Goal: Transaction & Acquisition: Subscribe to service/newsletter

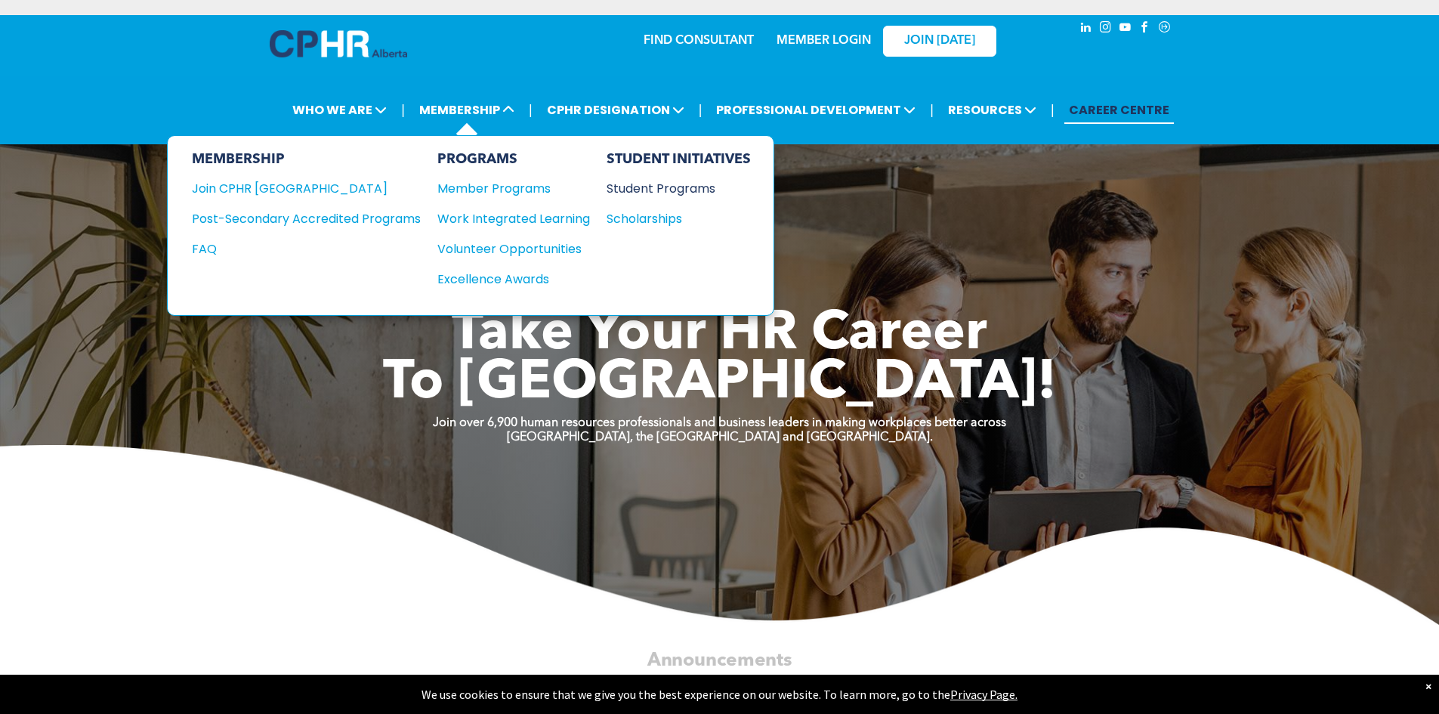
click at [664, 188] on div "Student Programs" at bounding box center [672, 188] width 130 height 19
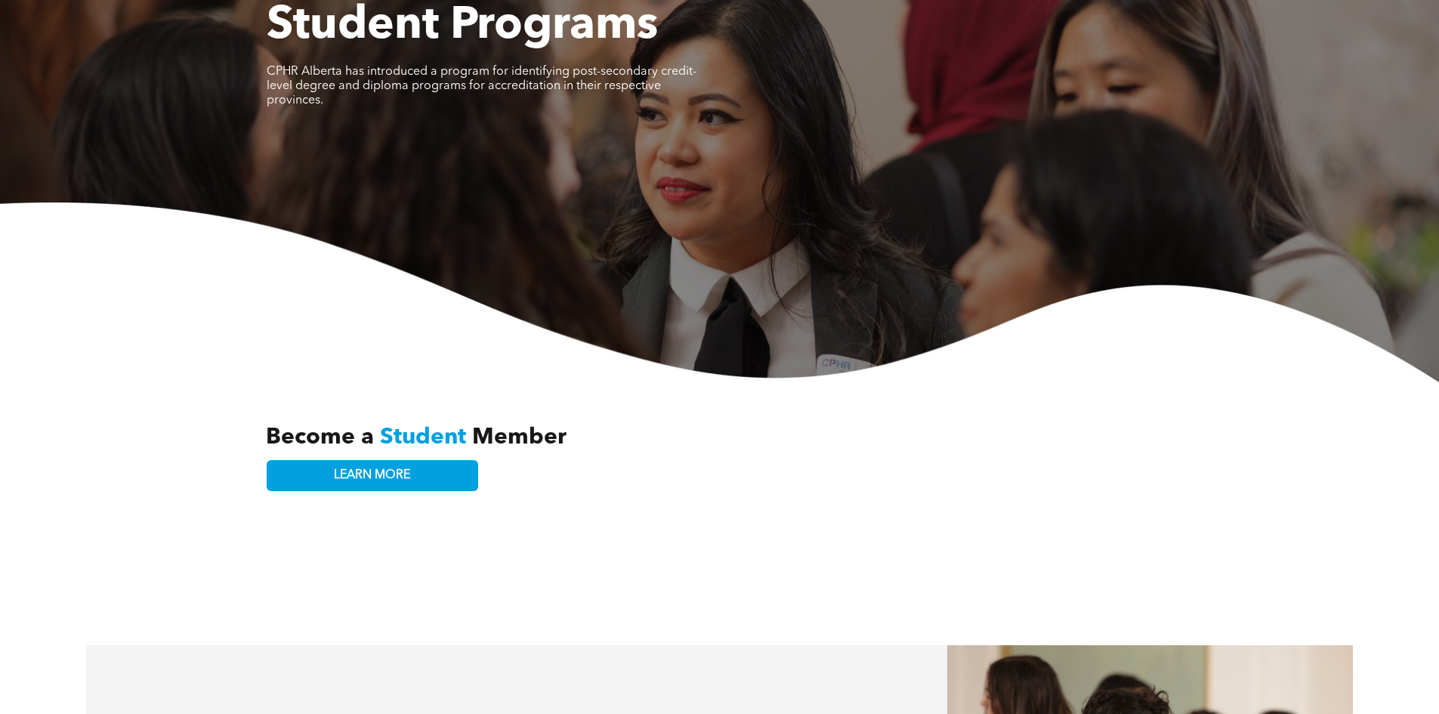
scroll to position [151, 0]
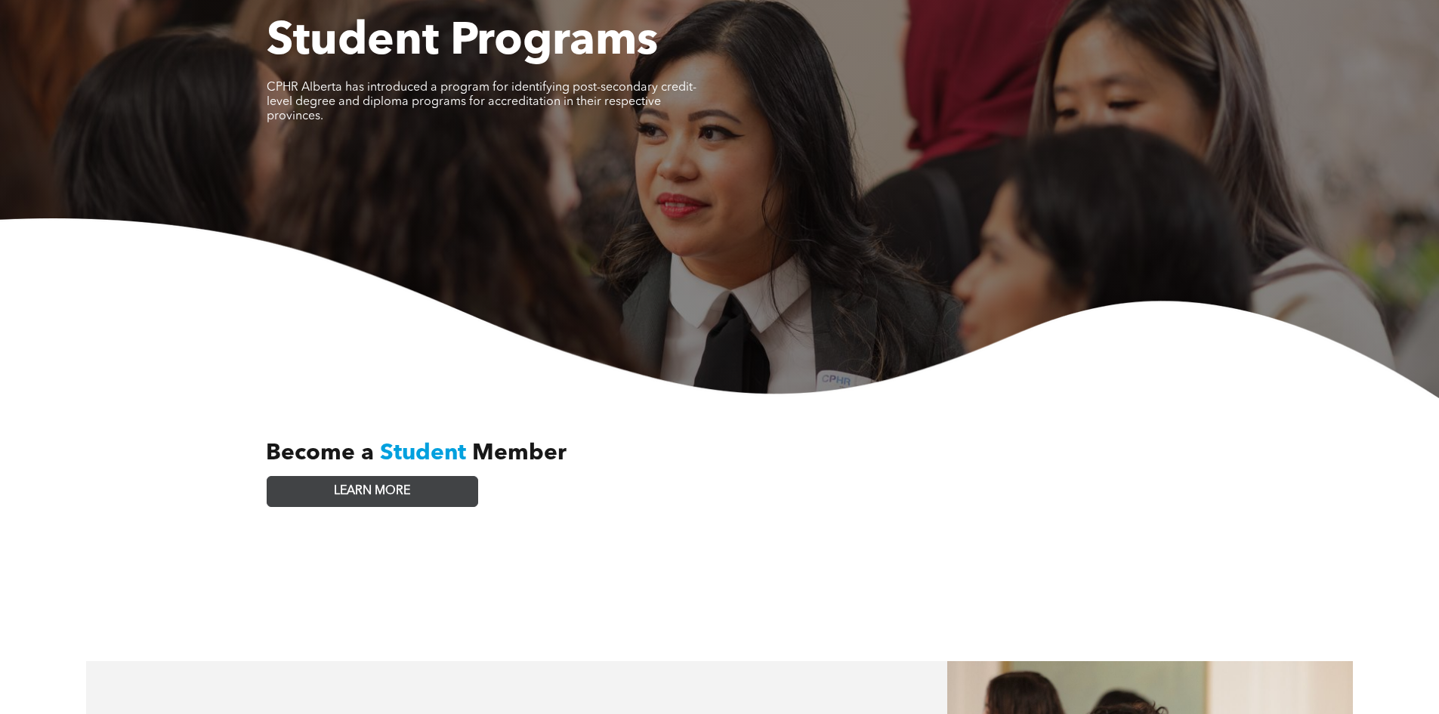
click at [428, 476] on link "LEARN MORE" at bounding box center [373, 491] width 212 height 31
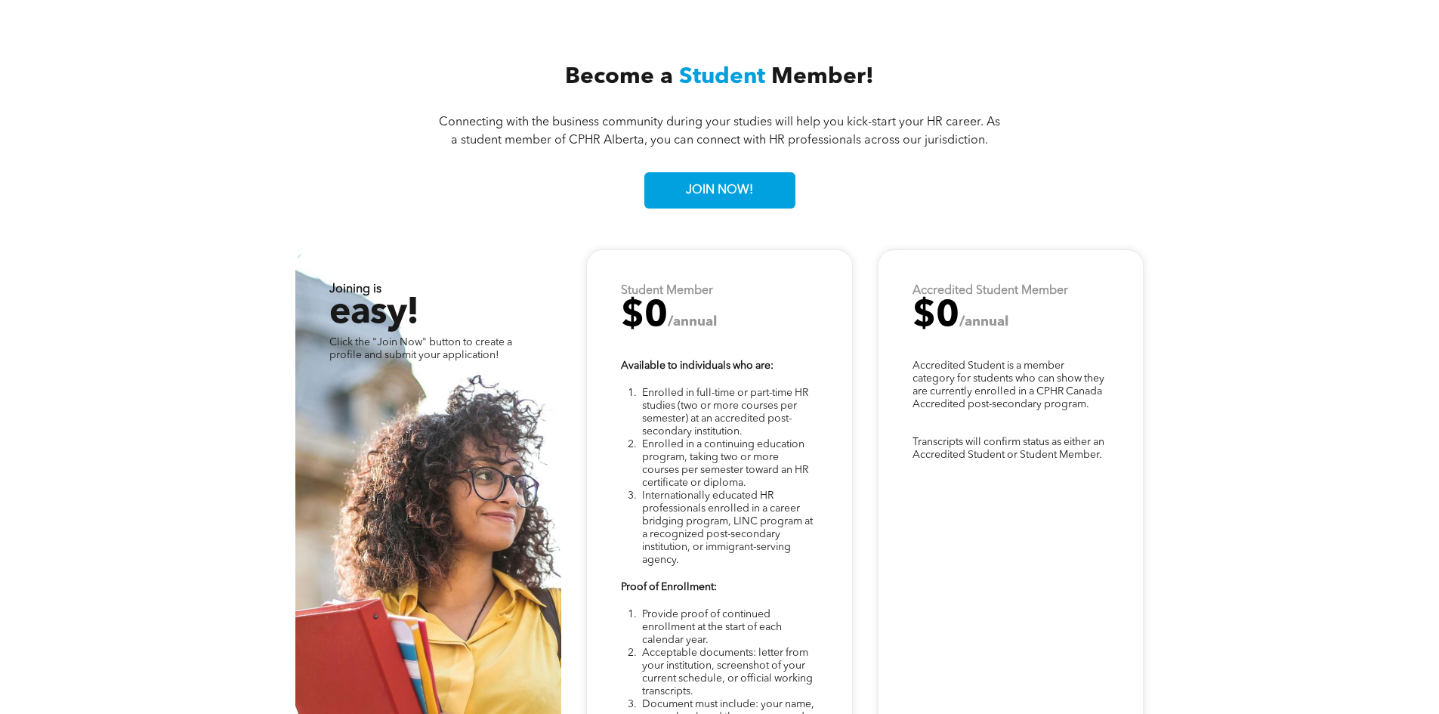
scroll to position [3933, 0]
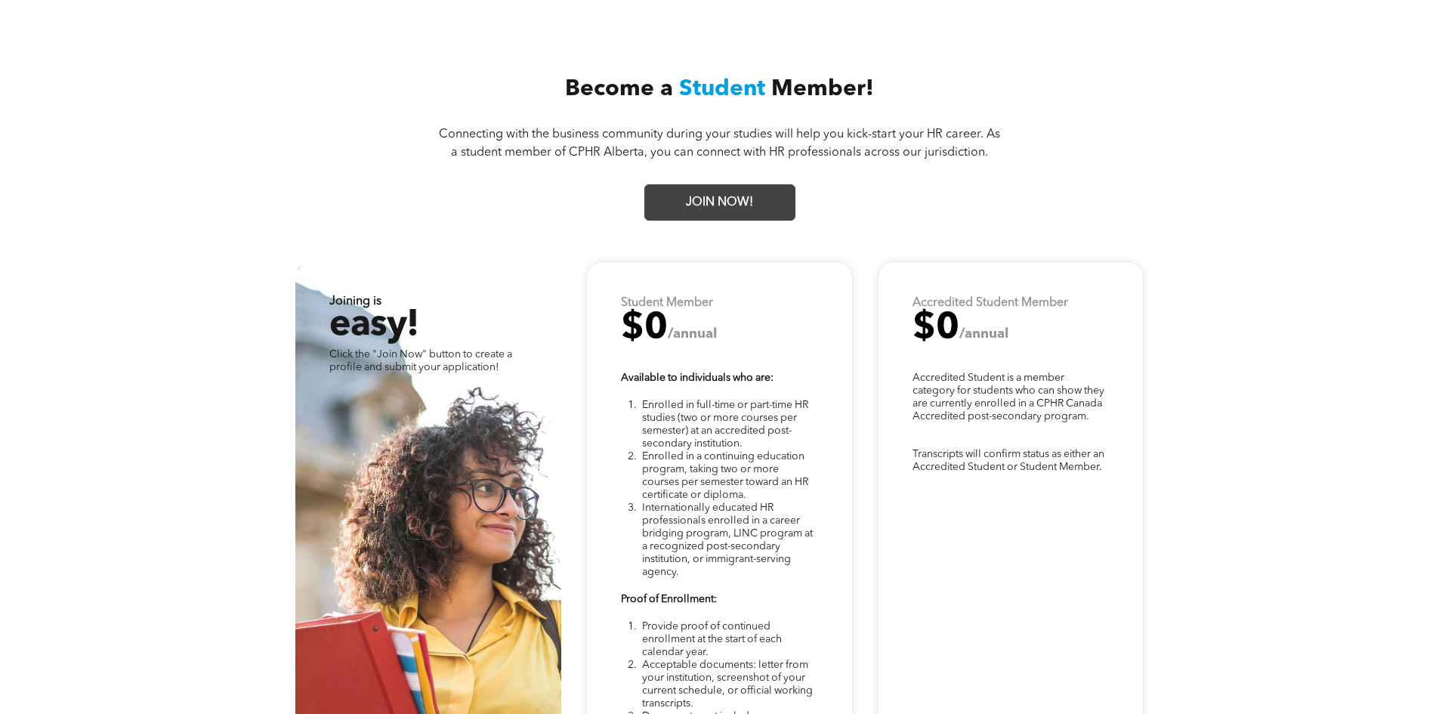
click at [742, 190] on span "JOIN NOW!" at bounding box center [720, 202] width 78 height 29
